Goal: Task Accomplishment & Management: Manage account settings

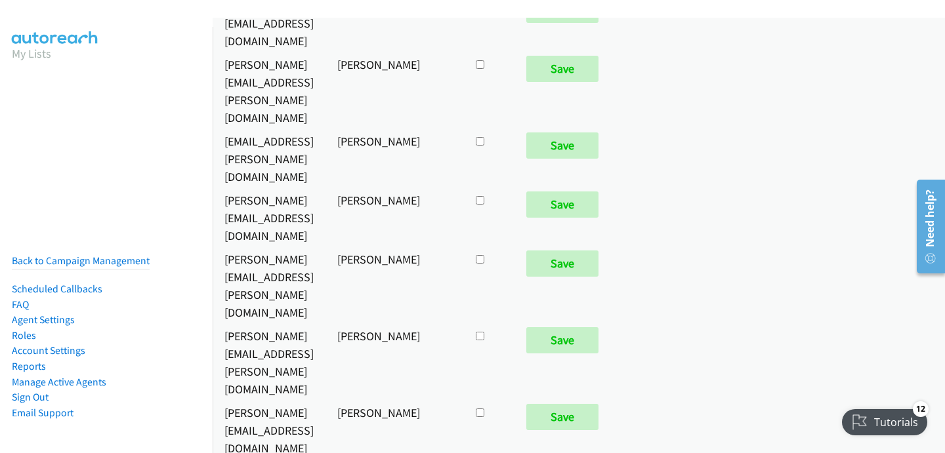
scroll to position [336, 0]
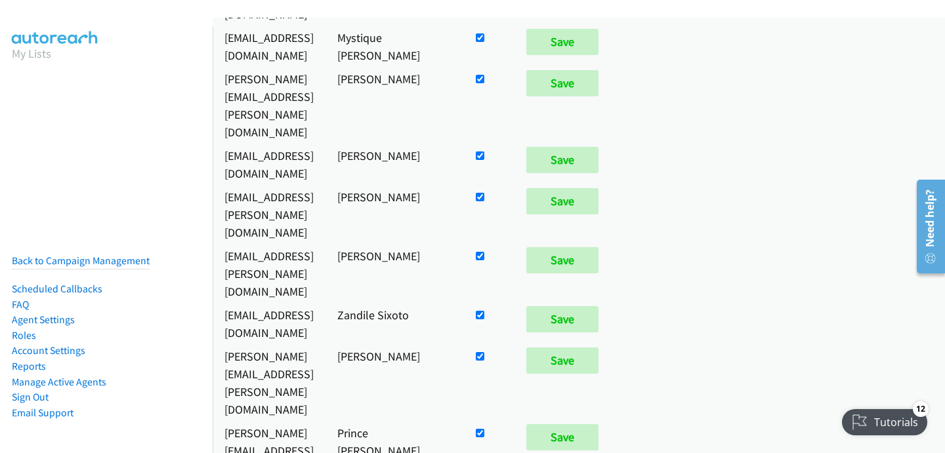
checkbox input "false"
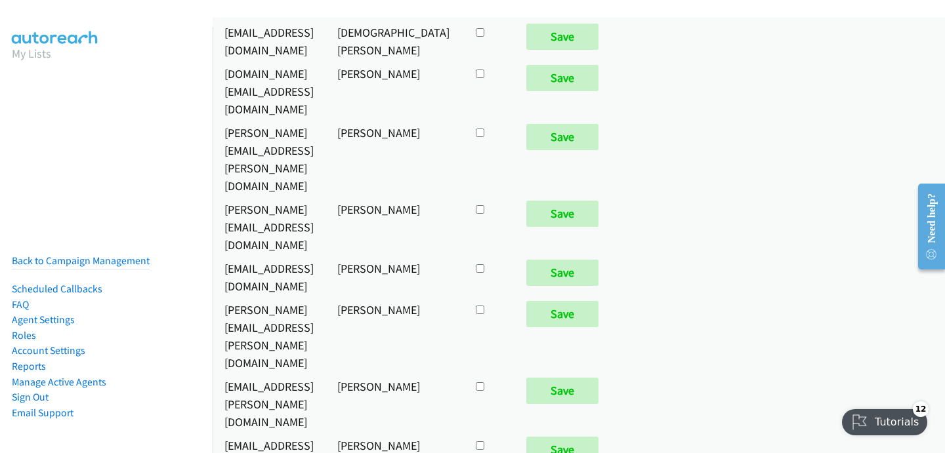
scroll to position [7562, 0]
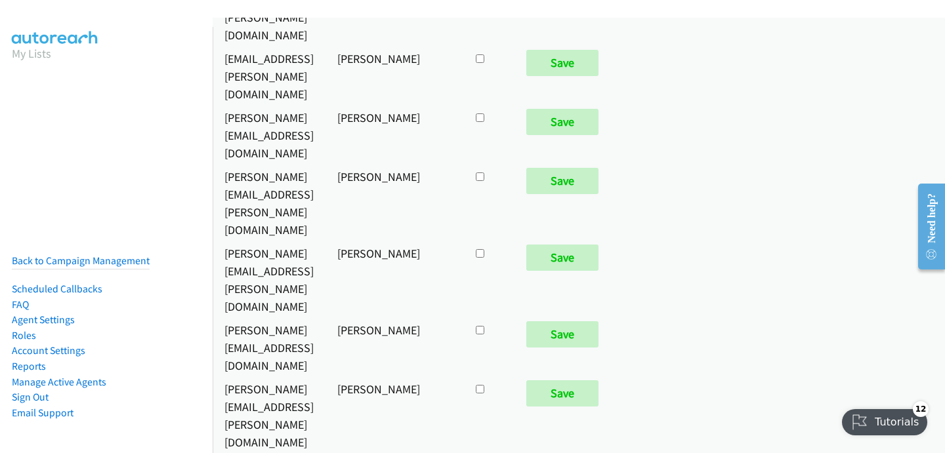
checkbox input "true"
